Goal: Transaction & Acquisition: Purchase product/service

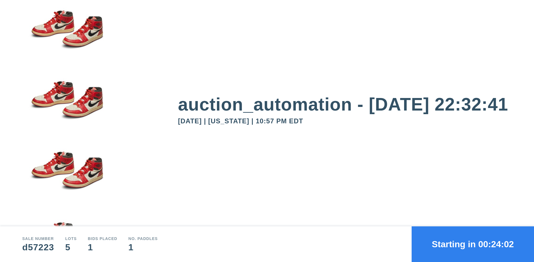
click at [473, 244] on button "Starting in 00:24:02" at bounding box center [473, 244] width 122 height 36
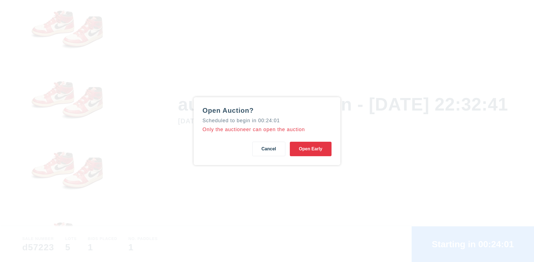
click at [311, 149] on button "Open Early" at bounding box center [311, 149] width 42 height 14
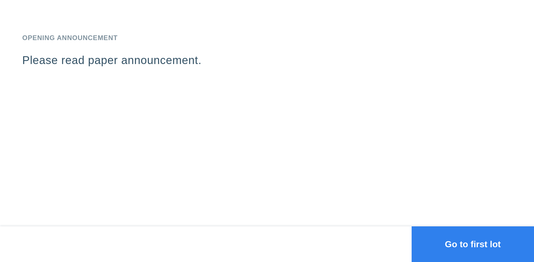
click at [473, 244] on button "Go to first lot" at bounding box center [473, 244] width 122 height 36
